Goal: Task Accomplishment & Management: Complete application form

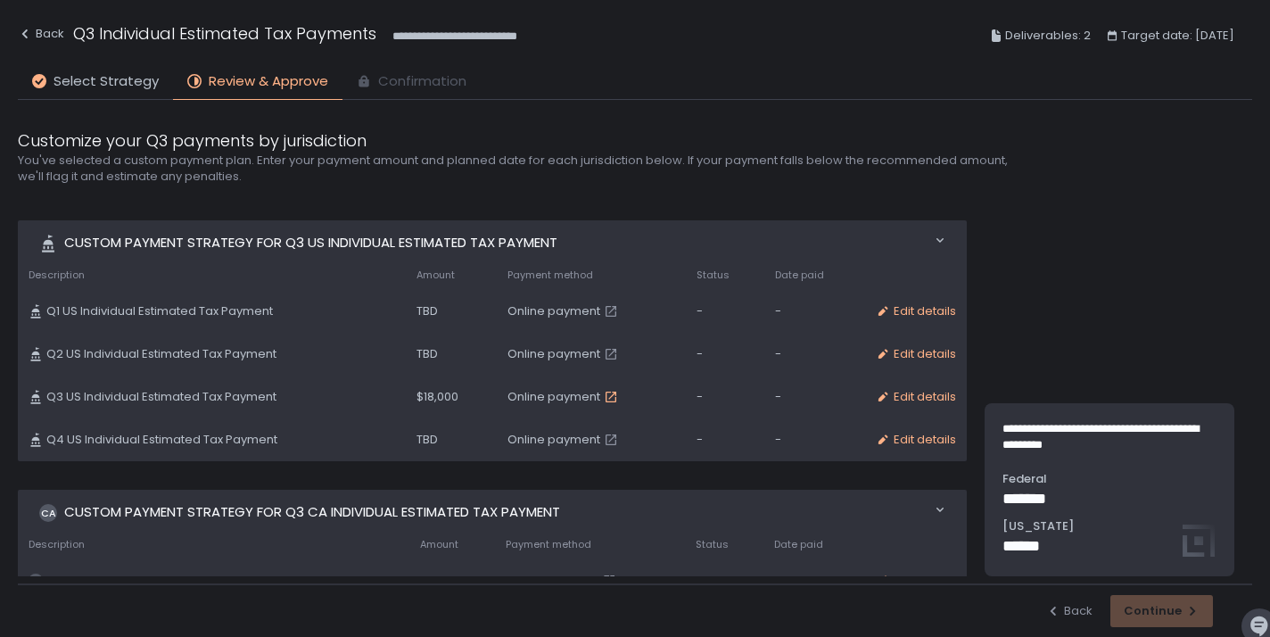
click at [607, 396] on icon "button" at bounding box center [611, 397] width 14 height 14
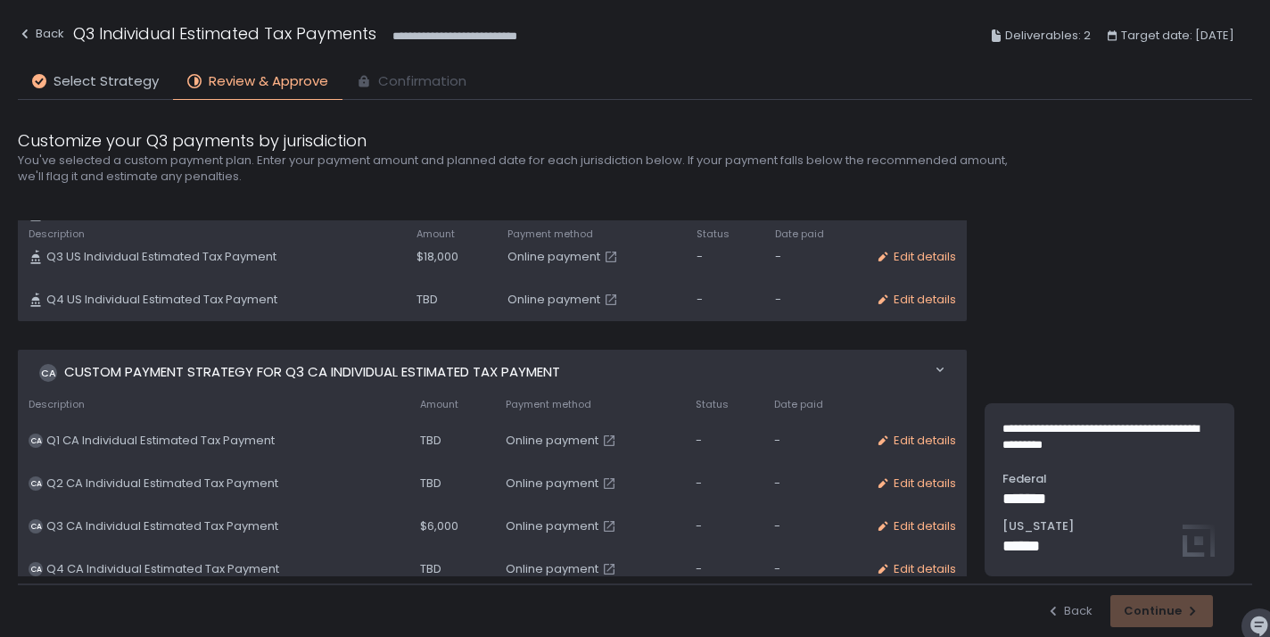
scroll to position [153, 0]
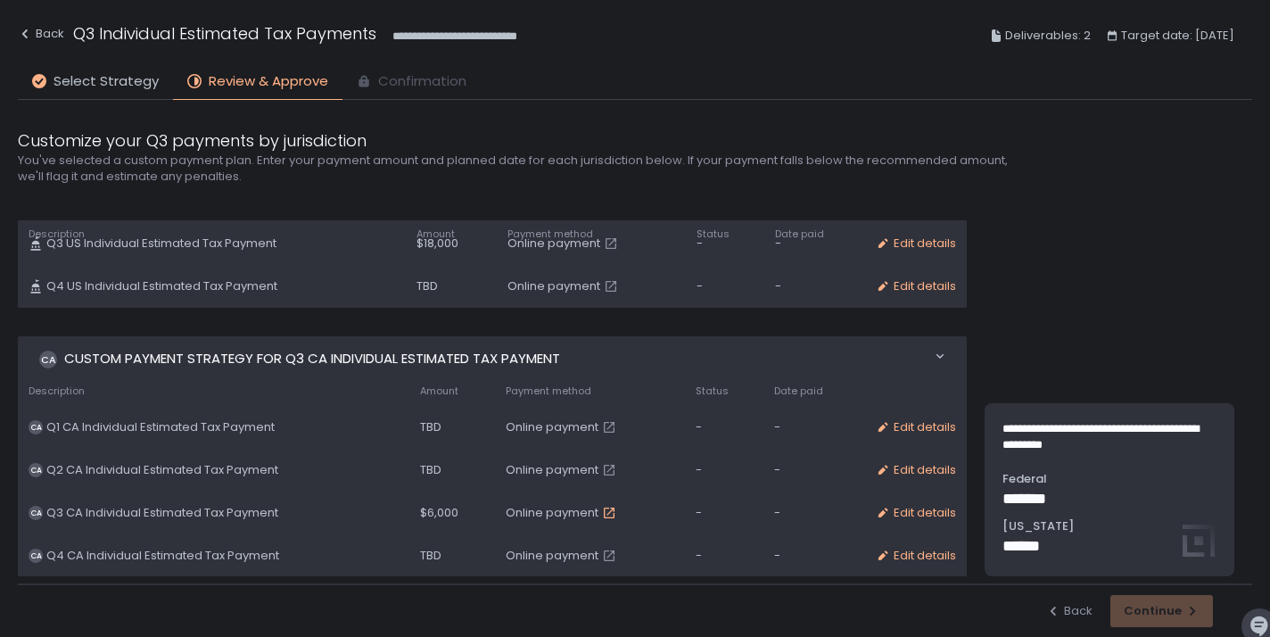
click at [610, 511] on icon "button" at bounding box center [609, 512] width 11 height 11
click at [582, 511] on span "Online payment" at bounding box center [551, 513] width 93 height 16
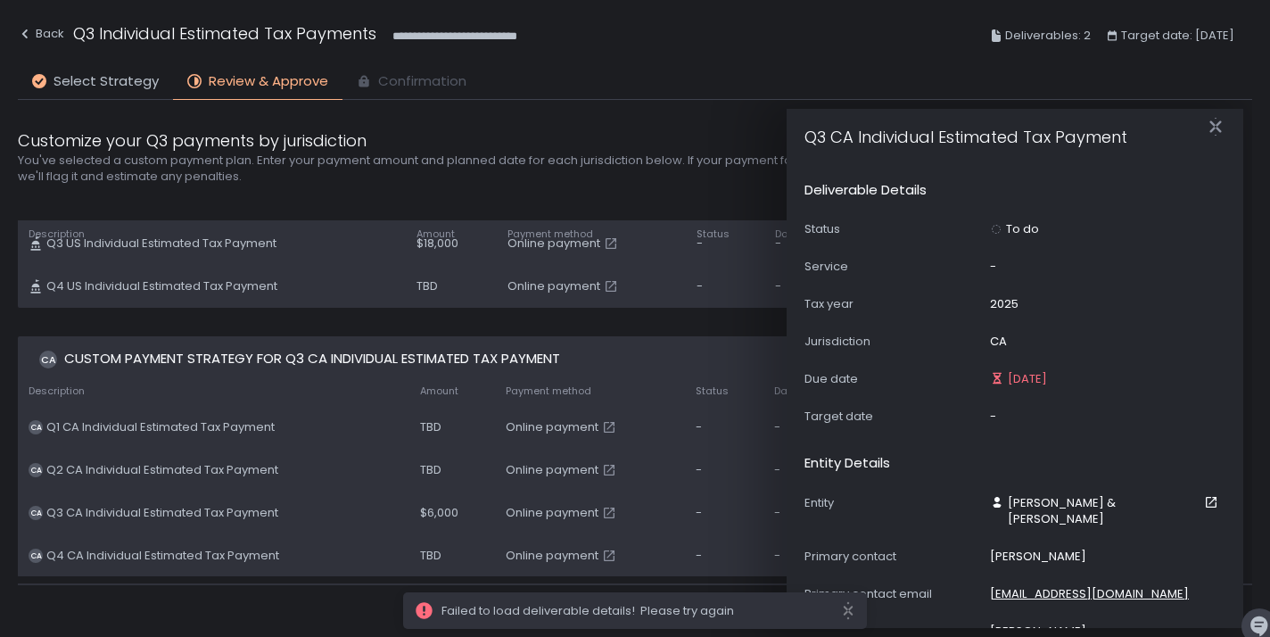
click at [582, 511] on span "Online payment" at bounding box center [551, 513] width 93 height 16
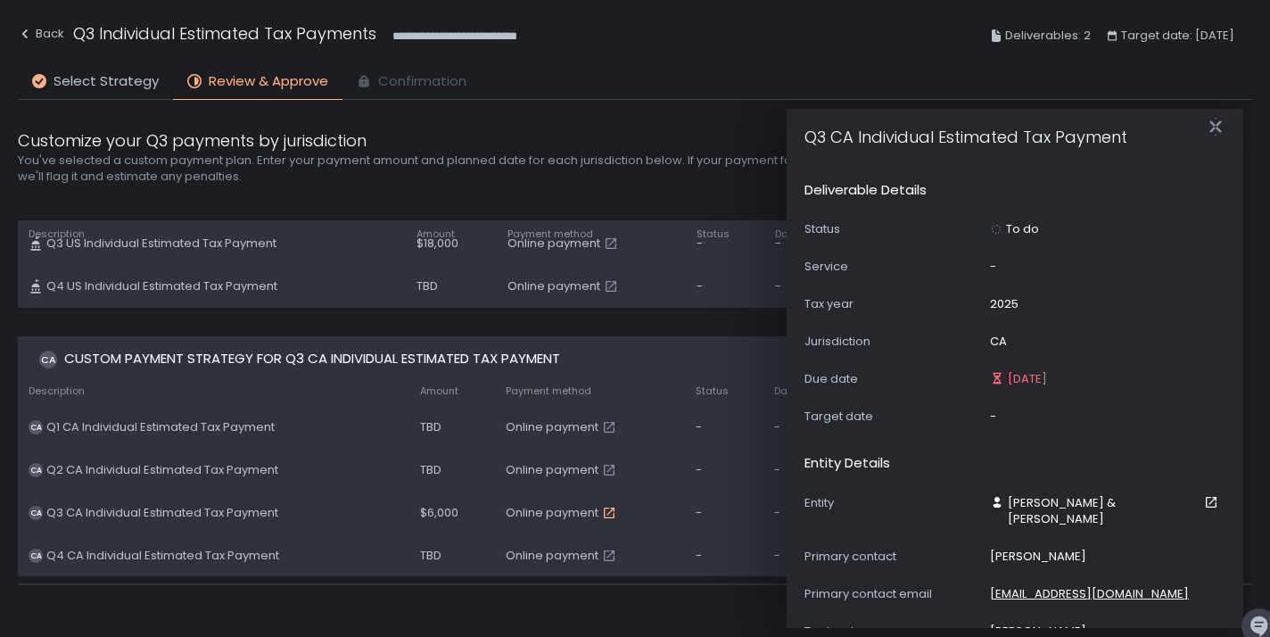
click at [612, 513] on icon "button" at bounding box center [609, 512] width 14 height 14
click at [613, 508] on icon "button" at bounding box center [609, 512] width 11 height 11
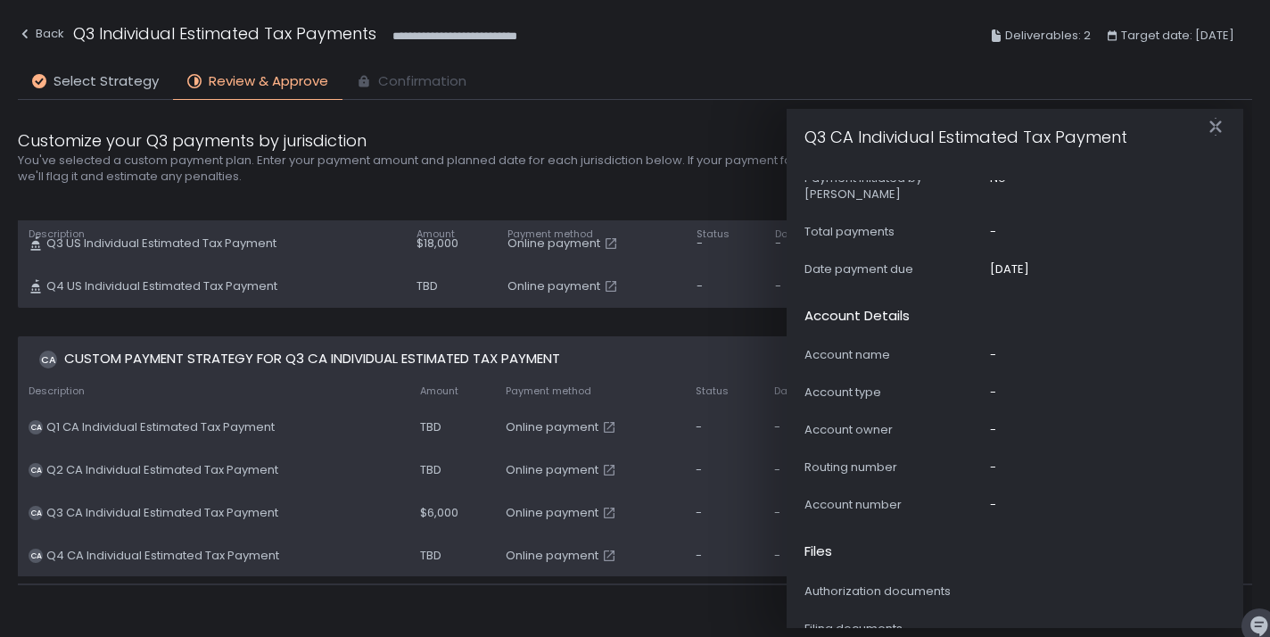
scroll to position [1015, 0]
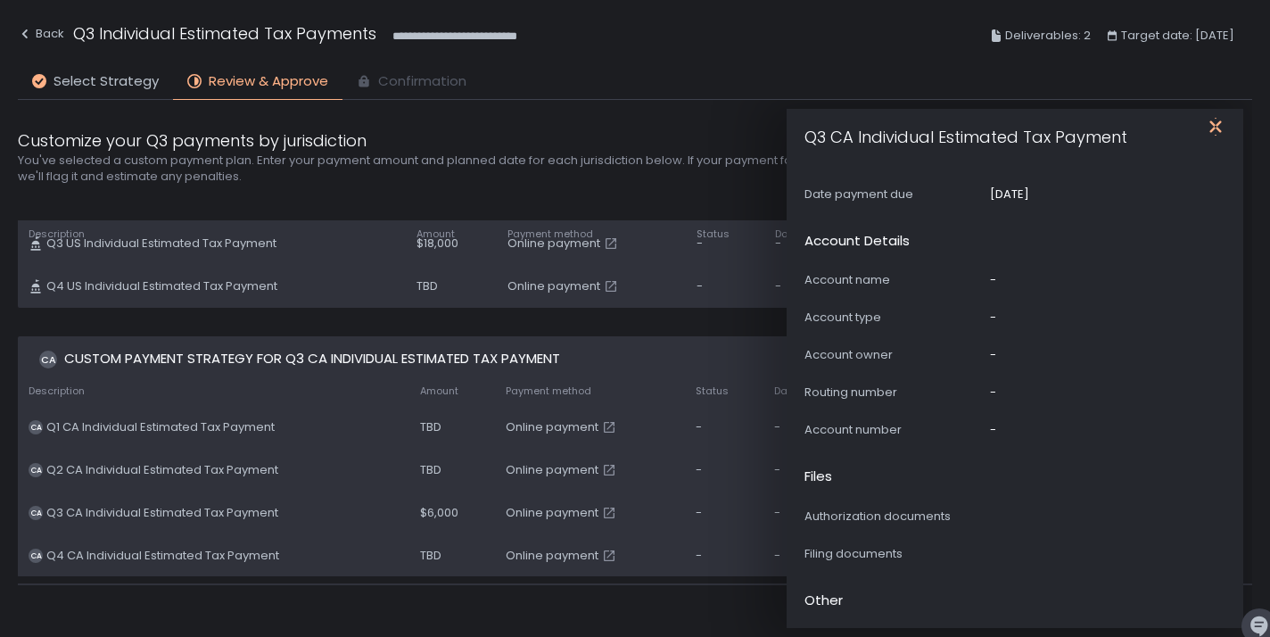
click at [1217, 132] on icon "button" at bounding box center [1215, 127] width 18 height 18
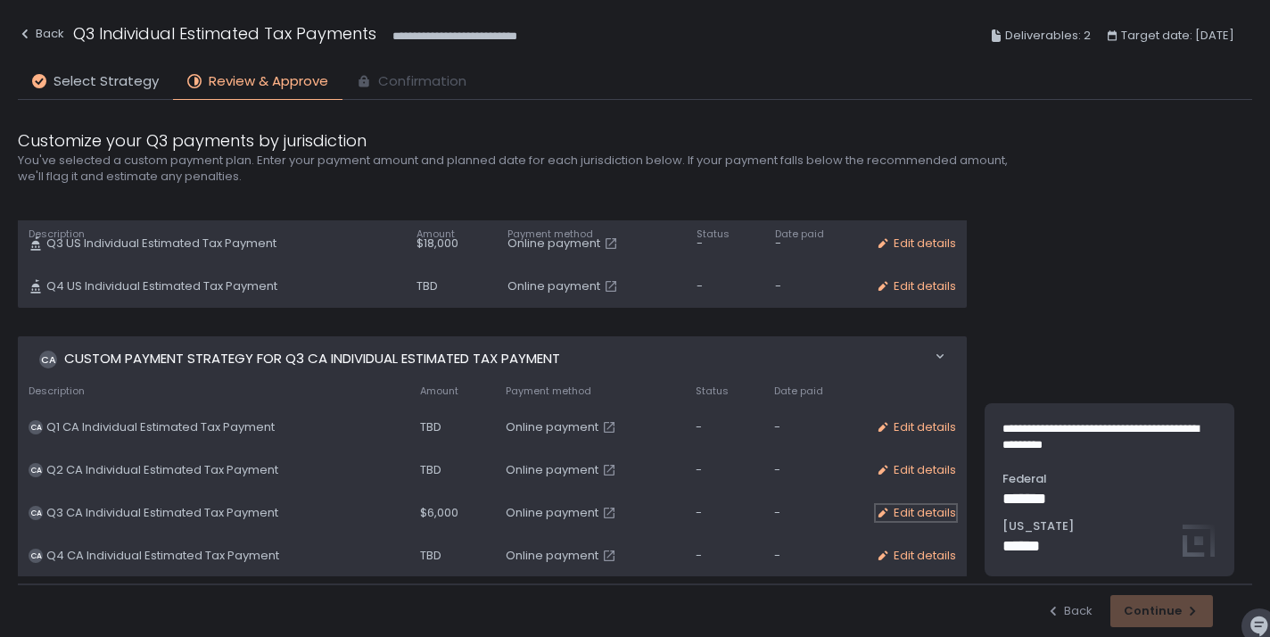
click at [901, 506] on div "Edit details" at bounding box center [915, 513] width 80 height 16
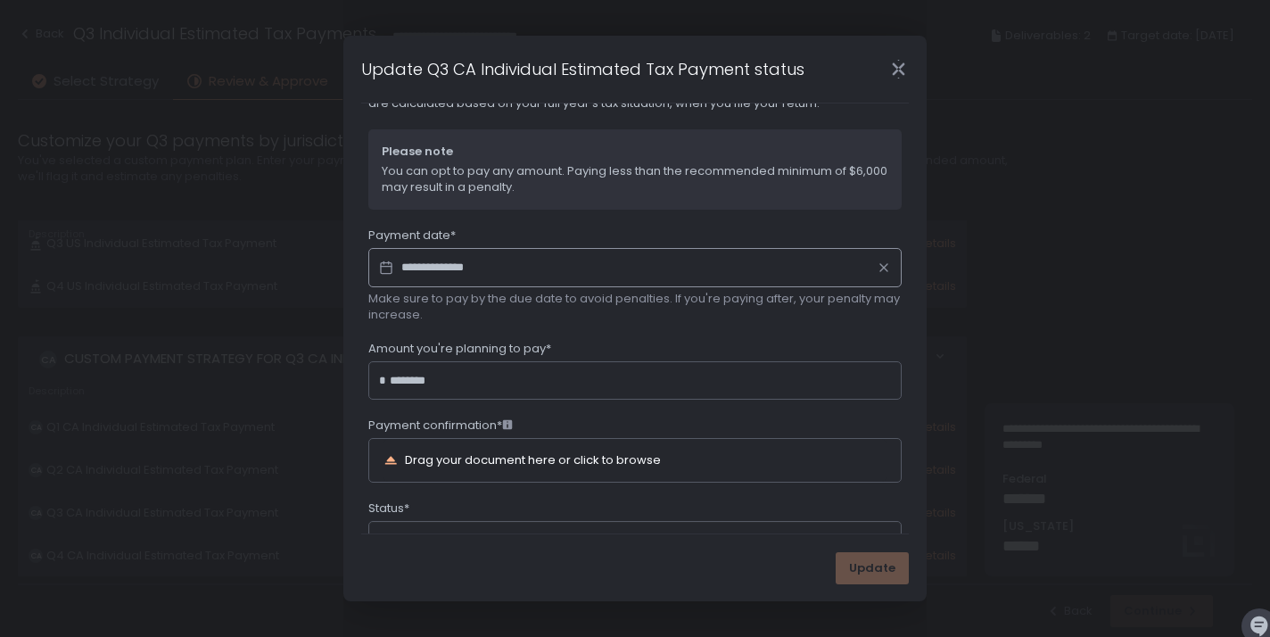
scroll to position [140, 0]
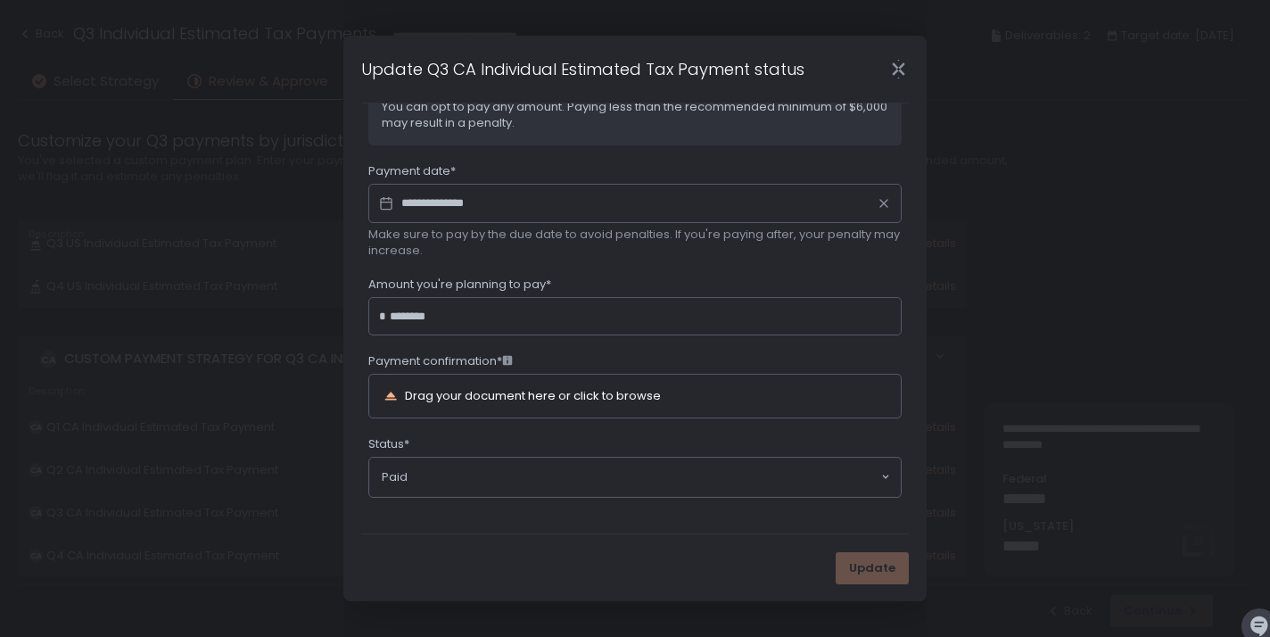
click at [866, 568] on div "Update" at bounding box center [871, 568] width 73 height 32
click at [870, 571] on div "Update" at bounding box center [871, 568] width 73 height 32
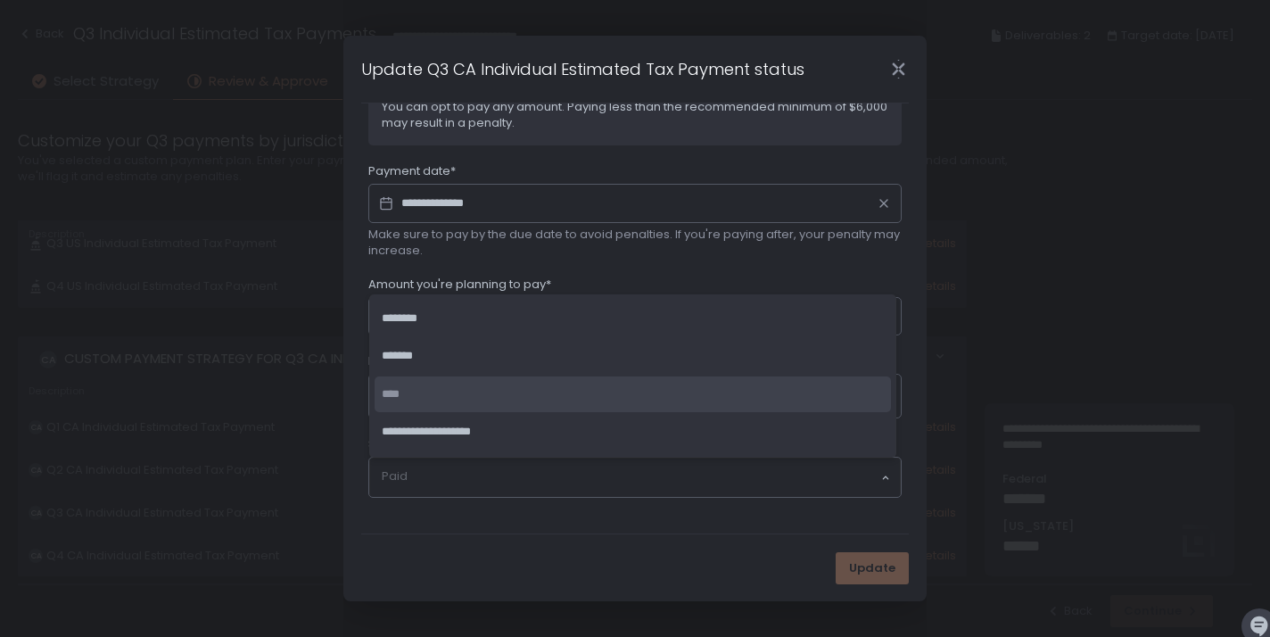
click at [881, 481] on div "Loading..." at bounding box center [885, 477] width 9 height 18
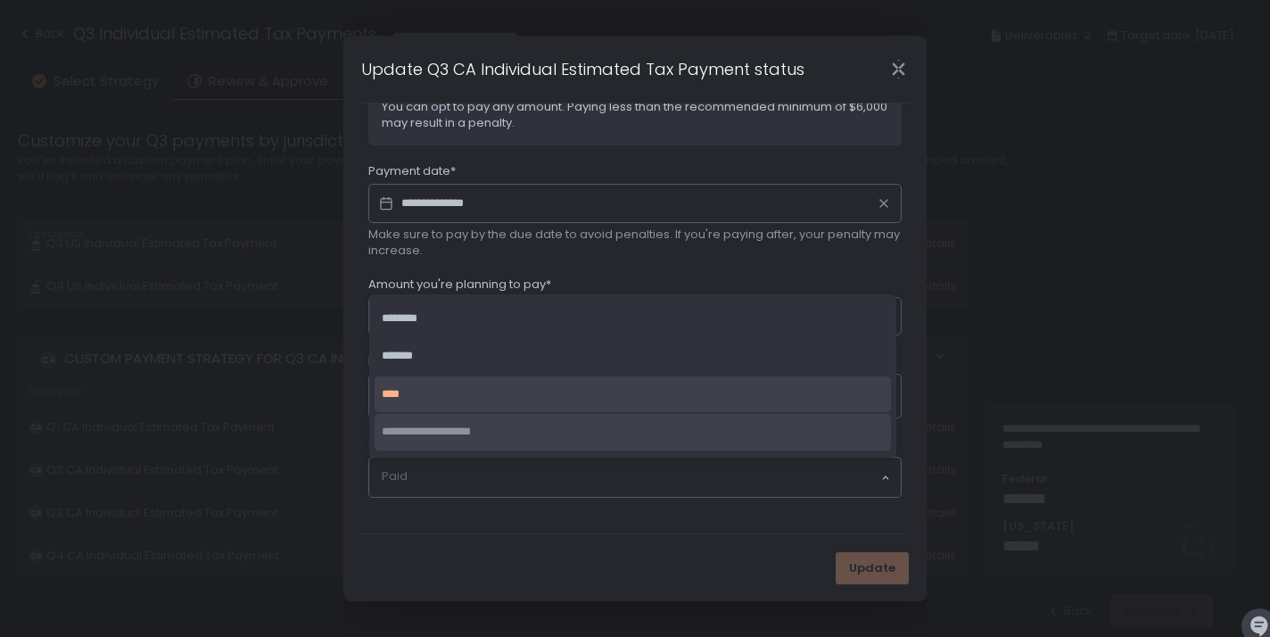
click at [819, 438] on li "**********" at bounding box center [632, 432] width 516 height 37
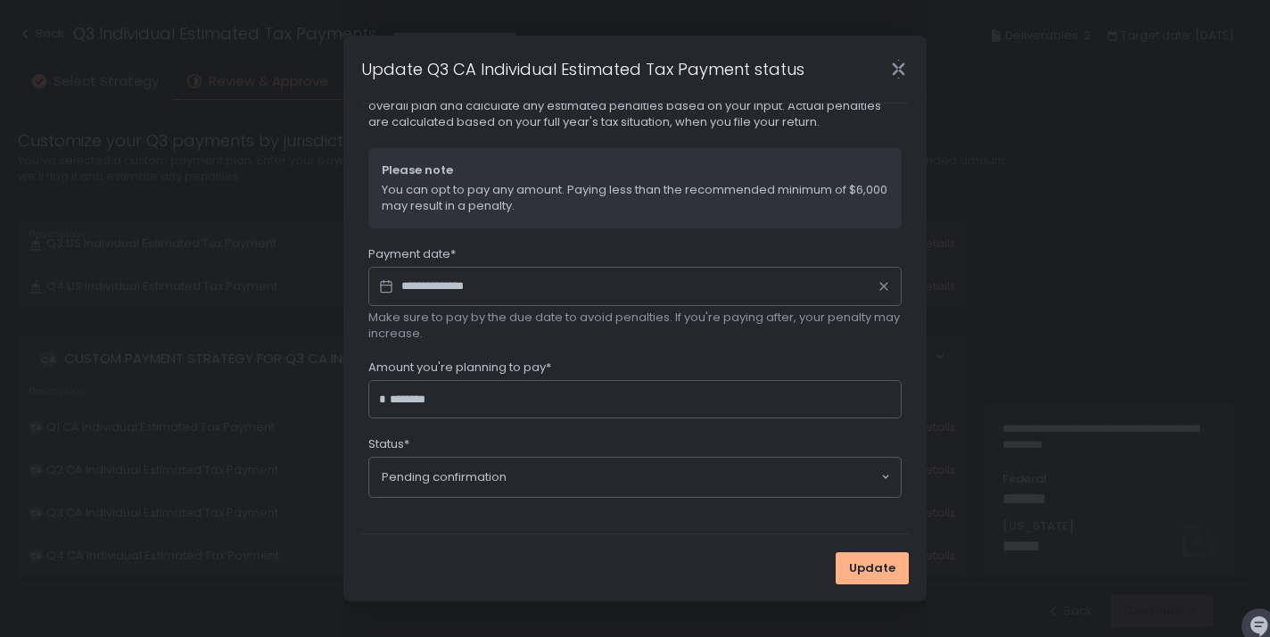
scroll to position [57, 0]
click at [877, 566] on span "Update" at bounding box center [872, 568] width 46 height 16
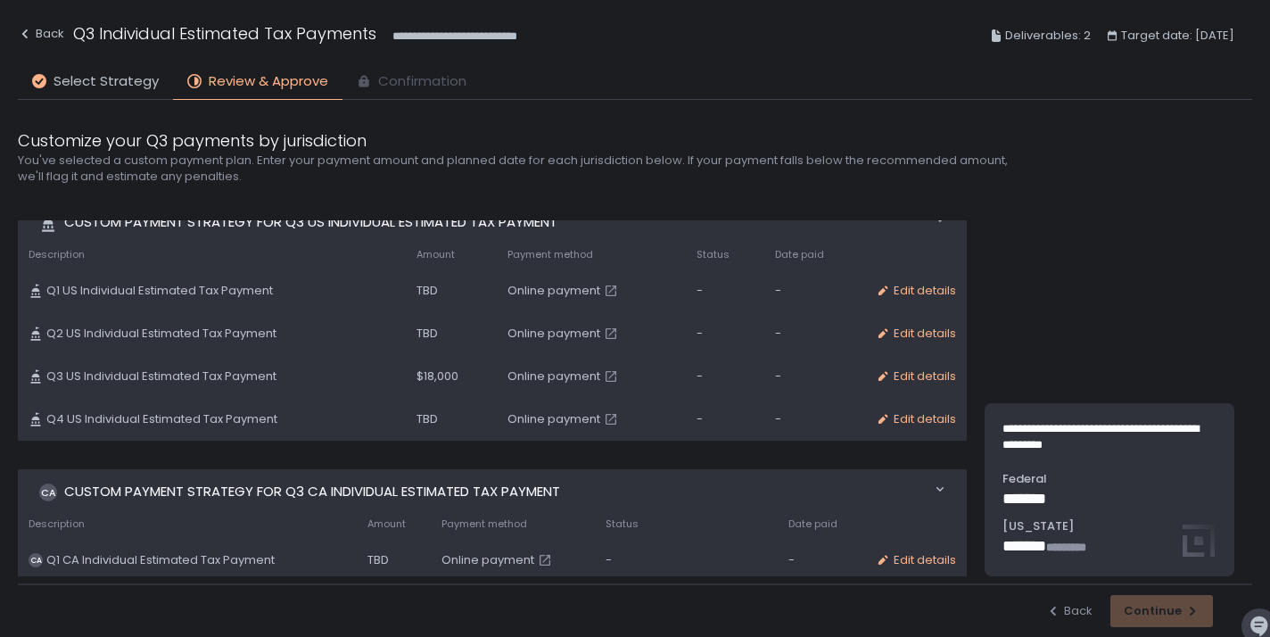
scroll to position [16, 0]
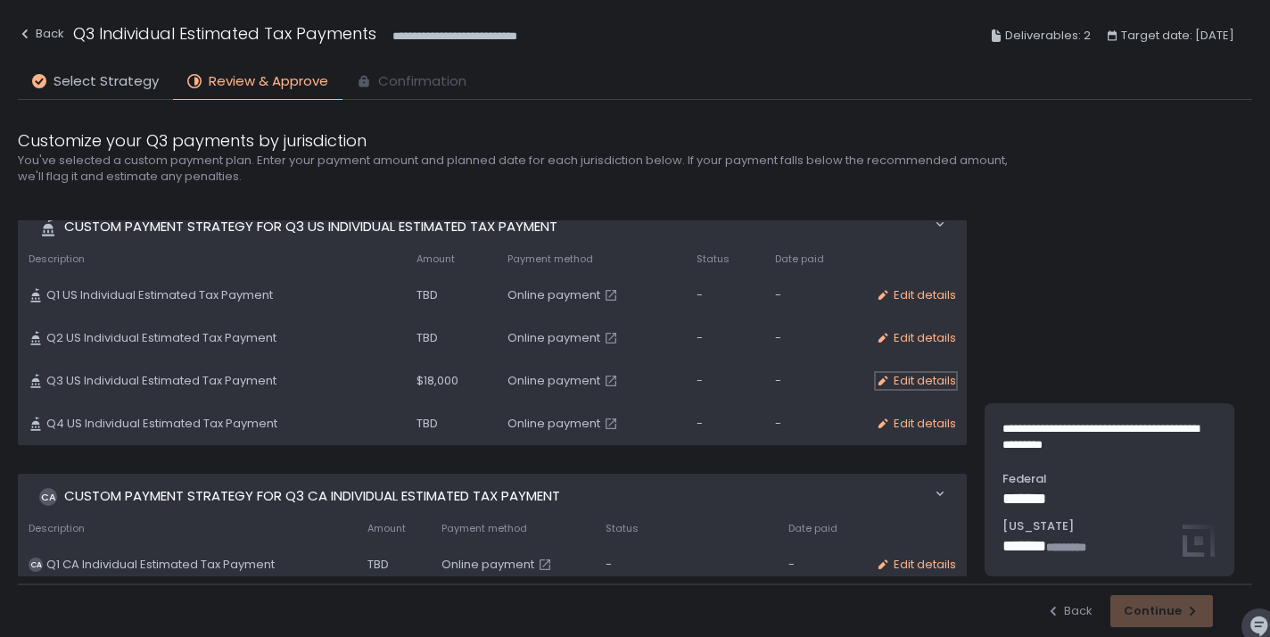
click at [894, 375] on div "Edit details" at bounding box center [915, 381] width 80 height 16
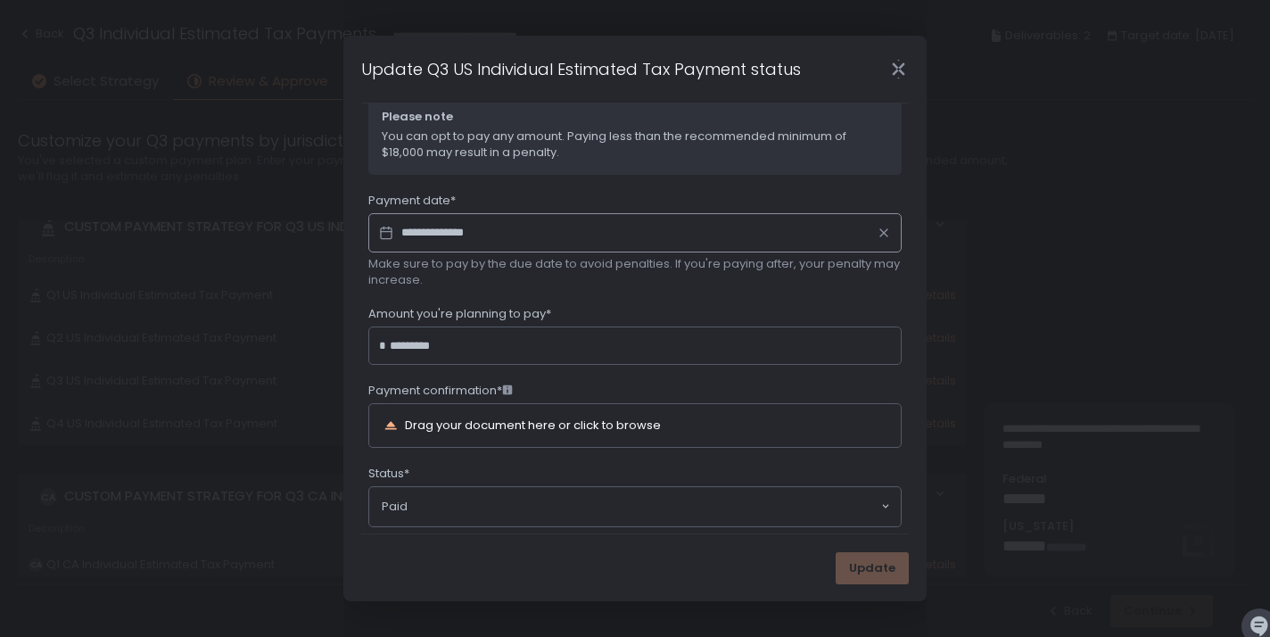
scroll to position [116, 0]
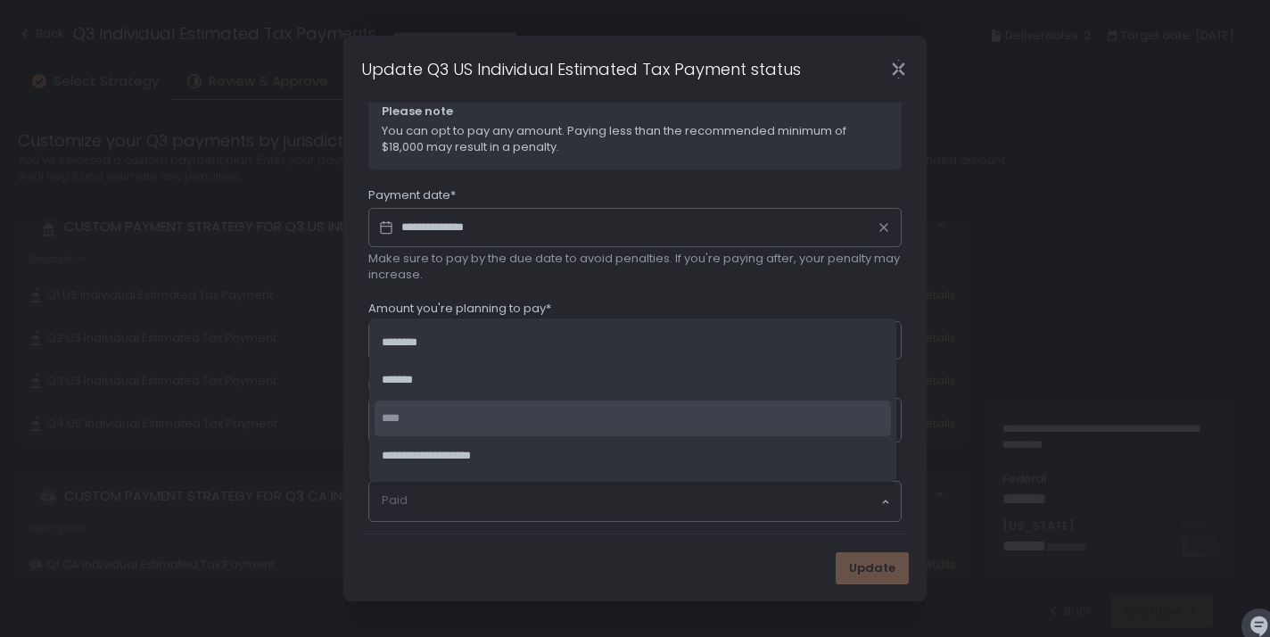
click at [869, 507] on input "Search for option" at bounding box center [630, 501] width 497 height 18
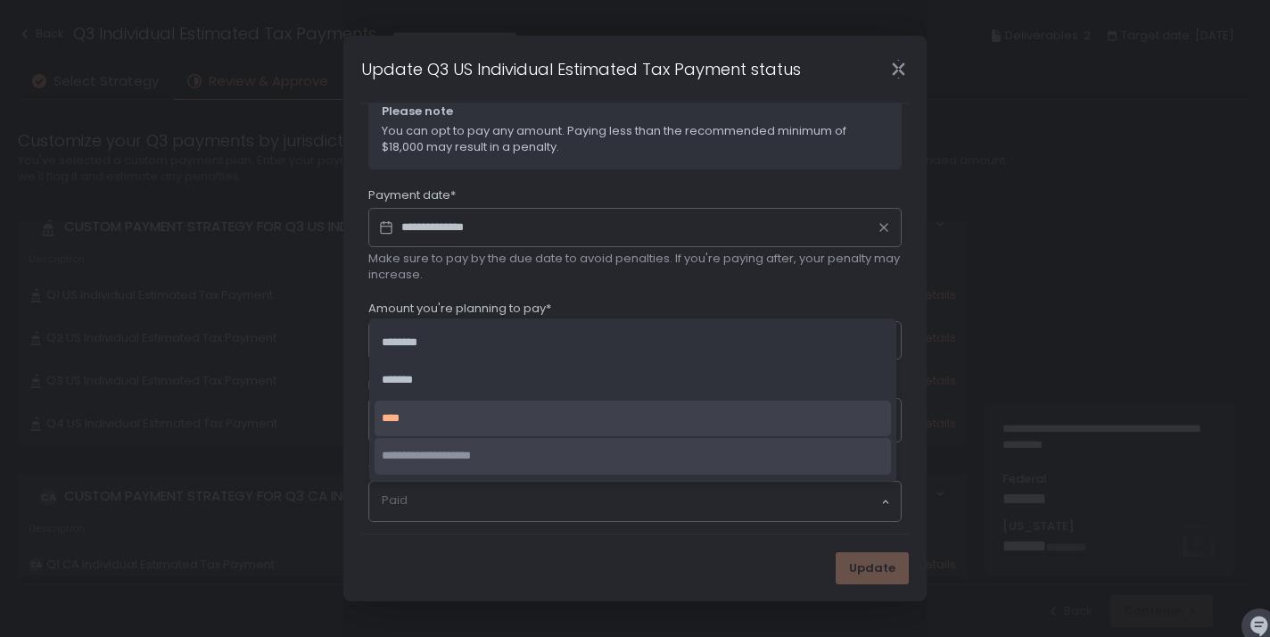
click at [722, 467] on li "**********" at bounding box center [632, 456] width 516 height 37
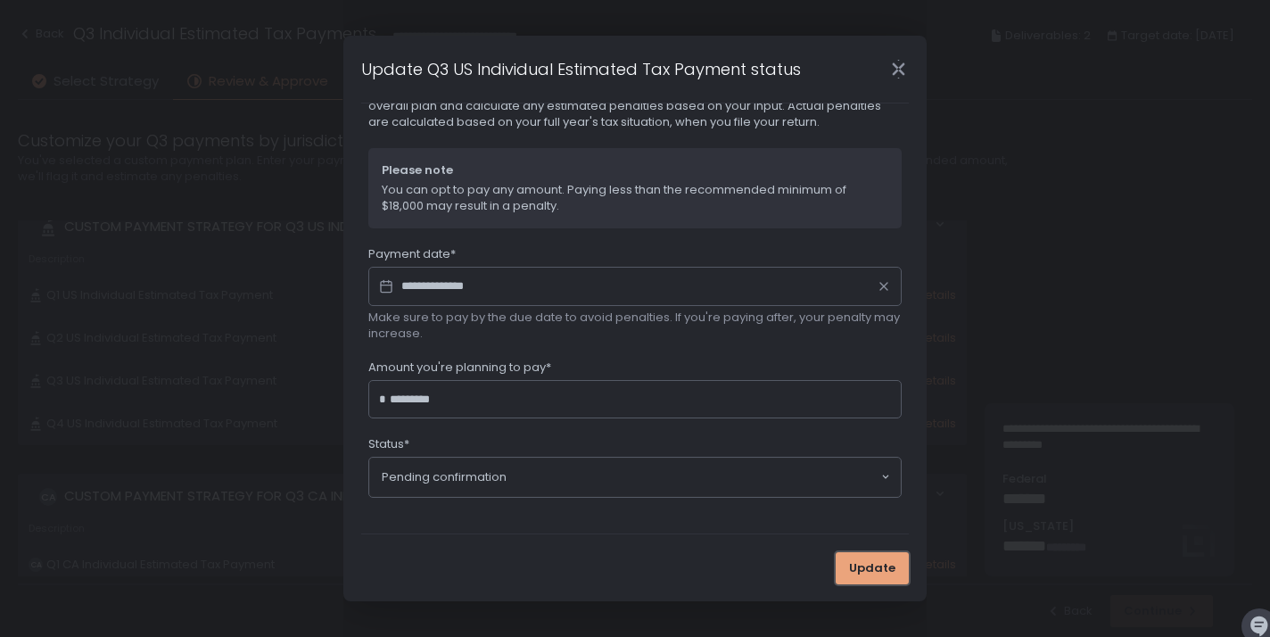
click at [870, 574] on span "Update" at bounding box center [872, 568] width 46 height 16
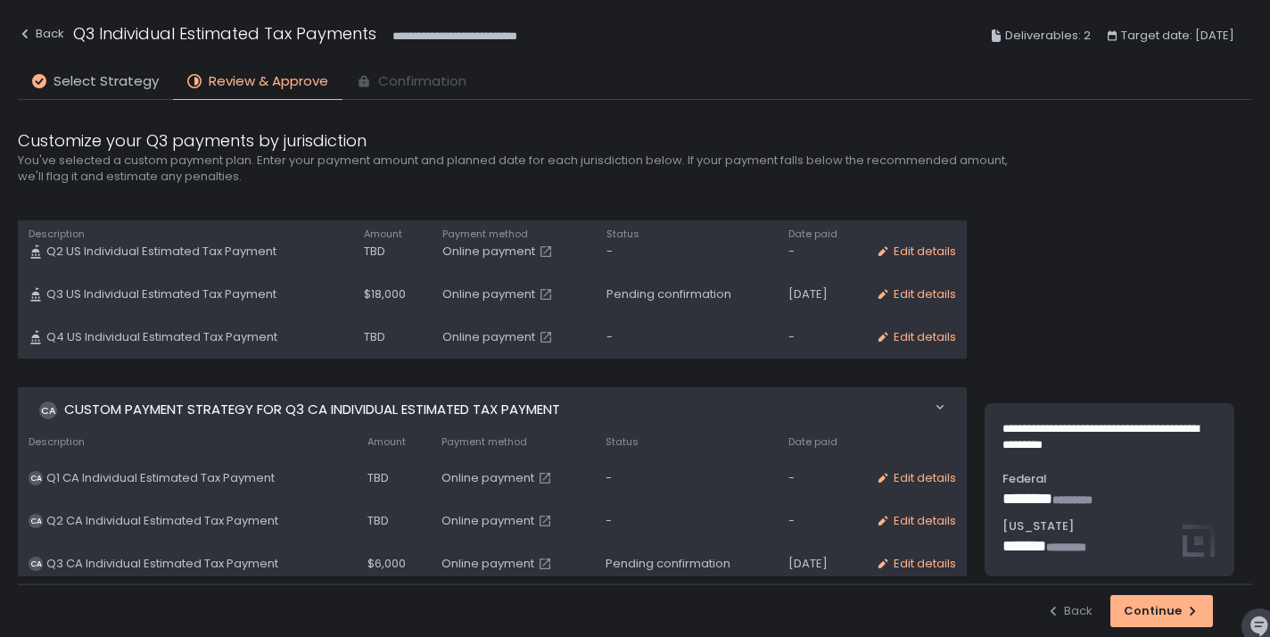
scroll to position [148, 0]
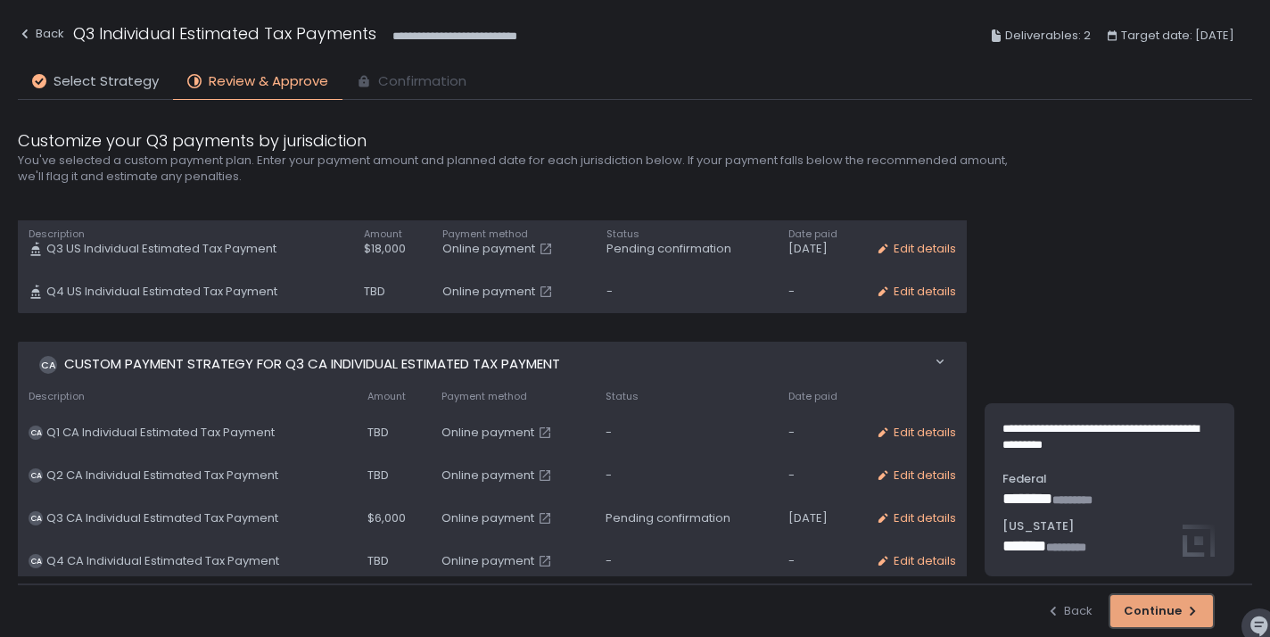
click at [1153, 607] on div "Continue" at bounding box center [1161, 611] width 76 height 16
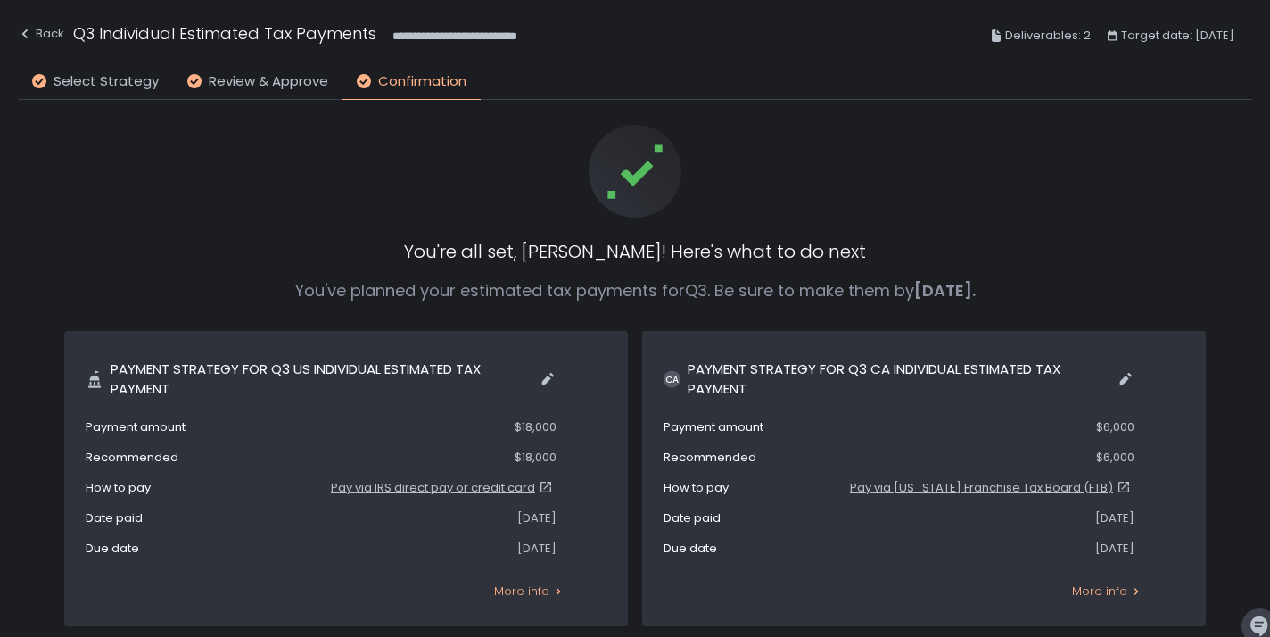
scroll to position [88, 0]
